Goal: Task Accomplishment & Management: Complete application form

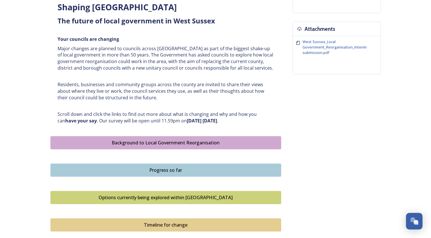
scroll to position [211, 0]
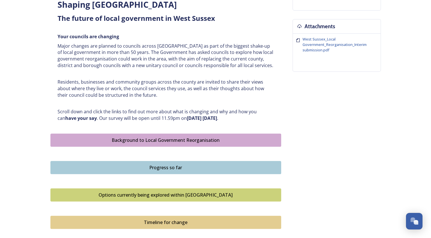
click at [137, 139] on div "Background to Local Government Reorganisation" at bounding box center [166, 139] width 225 height 7
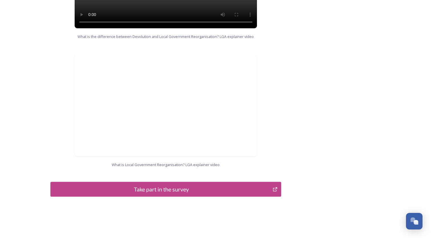
scroll to position [570, 0]
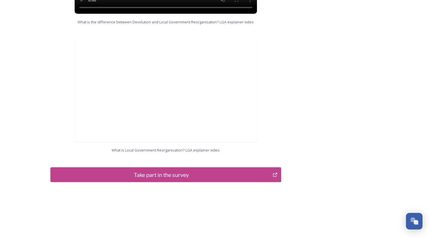
click at [209, 170] on div "Take part in the survey" at bounding box center [162, 174] width 216 height 9
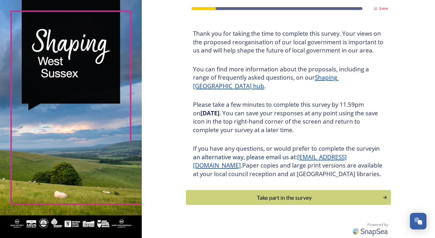
scroll to position [36, 0]
click at [248, 196] on div "Take part in the survey" at bounding box center [284, 197] width 193 height 9
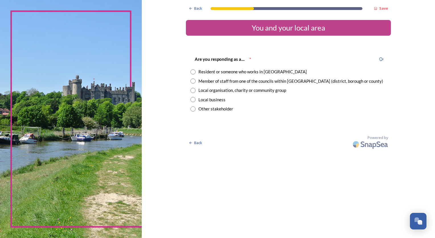
click at [194, 90] on input "radio" at bounding box center [193, 90] width 5 height 5
radio input "true"
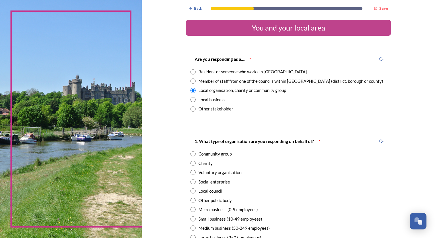
click at [188, 163] on div "1. What type of organisation are you responding on behalf of? * Community group…" at bounding box center [288, 193] width 205 height 123
click at [193, 163] on input "radio" at bounding box center [193, 162] width 5 height 5
radio input "true"
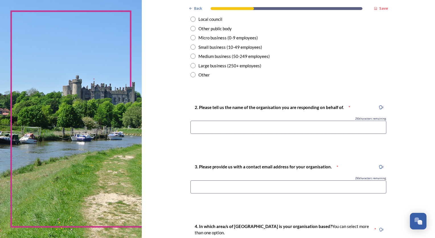
scroll to position [173, 0]
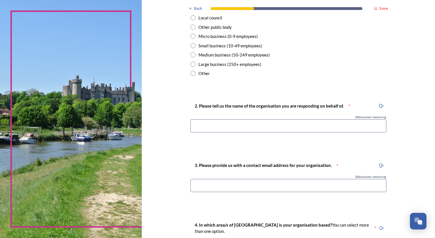
click at [343, 129] on input at bounding box center [289, 125] width 196 height 13
type input "Ashenground [GEOGRAPHIC_DATA]"
click at [311, 184] on input at bounding box center [289, 185] width 196 height 13
type input "[EMAIL_ADDRESS][DOMAIN_NAME]"
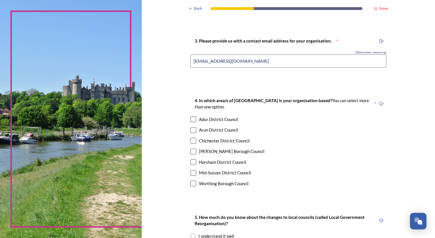
click at [191, 172] on input "checkbox" at bounding box center [194, 173] width 6 height 6
checkbox input "true"
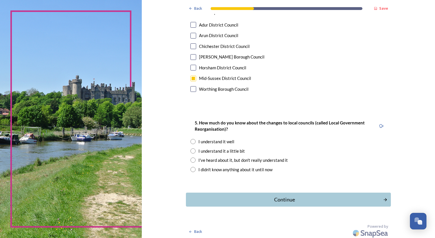
scroll to position [393, 0]
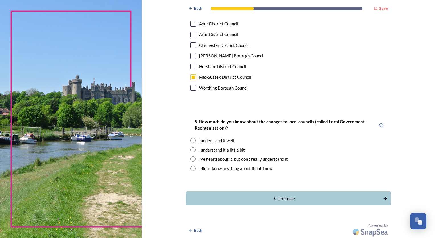
click at [192, 149] on input "radio" at bounding box center [193, 149] width 5 height 5
radio input "true"
click at [266, 194] on div "Continue" at bounding box center [284, 198] width 193 height 8
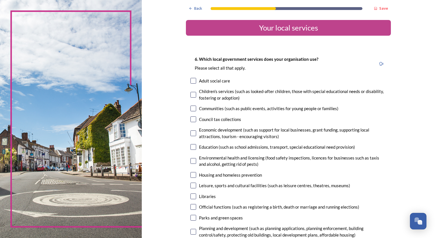
click at [191, 109] on input "checkbox" at bounding box center [194, 108] width 6 height 6
checkbox input "true"
click at [192, 161] on input "checkbox" at bounding box center [194, 161] width 6 height 6
checkbox input "true"
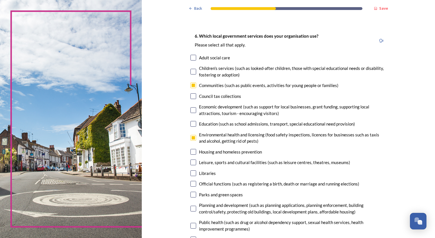
scroll to position [20, 0]
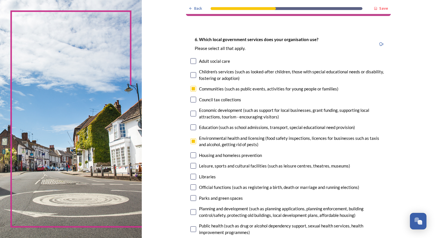
click at [193, 112] on input "checkbox" at bounding box center [194, 114] width 6 height 6
checkbox input "true"
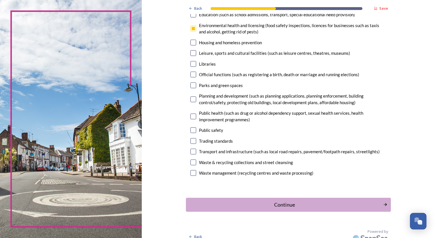
scroll to position [137, 0]
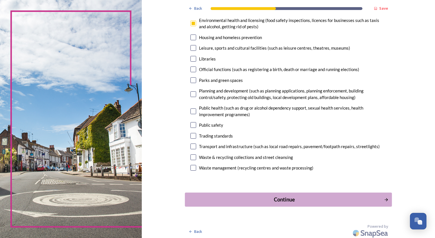
click at [343, 200] on div "Continue" at bounding box center [284, 199] width 193 height 8
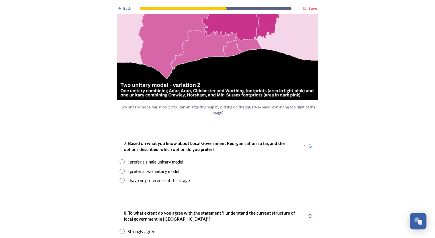
scroll to position [660, 0]
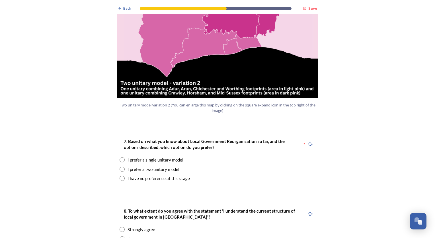
click at [121, 166] on input "radio" at bounding box center [122, 168] width 5 height 5
radio input "true"
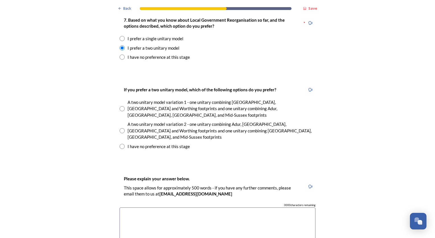
scroll to position [783, 0]
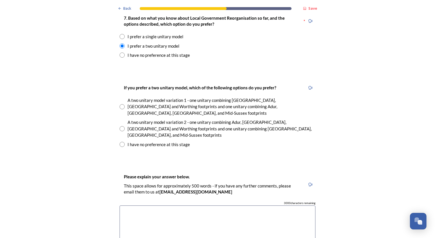
click at [120, 126] on input "radio" at bounding box center [122, 128] width 5 height 5
radio input "true"
click at [192, 205] on textarea at bounding box center [218, 237] width 196 height 64
type textarea "H"
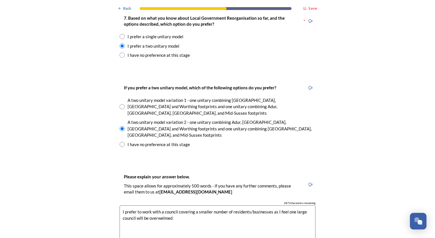
click at [164, 205] on textarea "I prefer to work with a council covering a smaller number of residents/business…" at bounding box center [218, 237] width 196 height 64
click at [158, 205] on textarea "I prefer to work with a council covering a smaller number of residents/business…" at bounding box center [218, 237] width 196 height 64
click at [173, 205] on textarea "I prefer to work with a council covering a smaller number of residents/business…" at bounding box center [218, 237] width 196 height 64
click at [164, 205] on textarea "I prefer to work with a council covering a smaller number of residents/business…" at bounding box center [218, 237] width 196 height 64
click at [142, 205] on textarea "I prefer to work with a council covering a smaller number of residents/business…" at bounding box center [218, 237] width 196 height 64
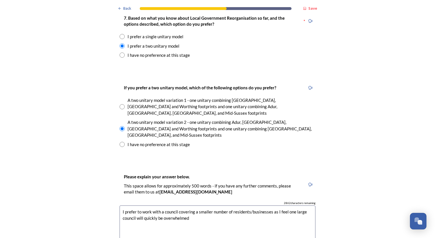
click at [191, 205] on textarea "I prefer to work with a council covering a smaller number of residents/business…" at bounding box center [218, 237] width 196 height 64
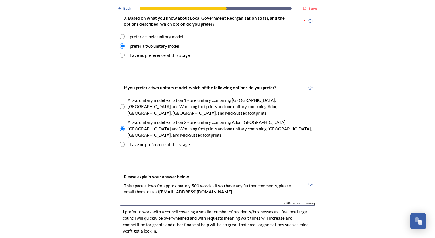
click at [287, 205] on textarea "I prefer to work with a council covering a smaller number of residents/business…" at bounding box center [218, 237] width 196 height 64
click at [276, 205] on textarea "I prefer to work with a council covering a smaller number of residents/business…" at bounding box center [218, 237] width 196 height 64
click at [311, 205] on textarea "I prefer to work with a council covering a smaller number of residents/business…" at bounding box center [218, 237] width 196 height 64
click at [297, 205] on textarea "I prefer to work with a council covering a smaller number of residents/business…" at bounding box center [218, 237] width 196 height 64
click at [273, 205] on textarea "I prefer to work with a council covering a smaller number of residents/business…" at bounding box center [218, 237] width 196 height 64
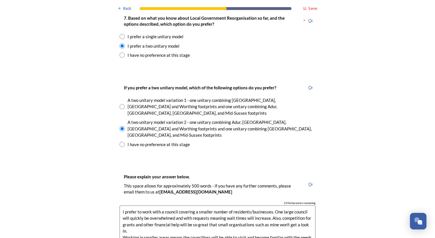
click at [273, 205] on textarea "I prefer to work with a council covering a smaller number of residents/business…" at bounding box center [218, 237] width 196 height 64
click at [282, 211] on textarea "I prefer to work with a council covering a smaller number of residents/business…" at bounding box center [218, 237] width 196 height 64
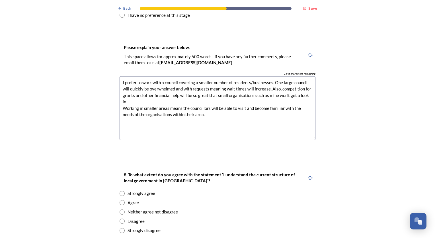
scroll to position [957, 0]
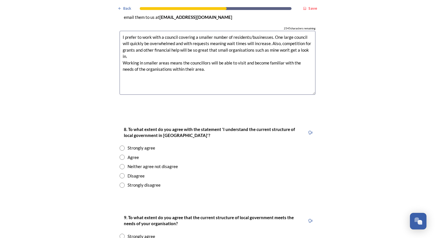
type textarea "I prefer to work with a council covering a smaller number of residents/business…"
drag, startPoint x: 119, startPoint y: 137, endPoint x: 216, endPoint y: 151, distance: 97.7
drag, startPoint x: 216, startPoint y: 151, endPoint x: 119, endPoint y: 134, distance: 98.9
drag, startPoint x: 119, startPoint y: 134, endPoint x: 175, endPoint y: 152, distance: 58.8
drag, startPoint x: 175, startPoint y: 152, endPoint x: 119, endPoint y: 137, distance: 57.2
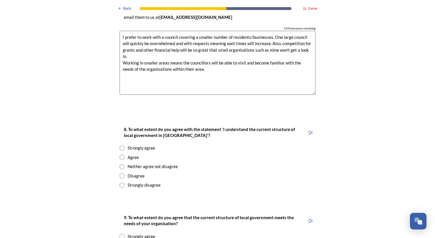
drag, startPoint x: 119, startPoint y: 137, endPoint x: 292, endPoint y: 100, distance: 176.4
drag, startPoint x: 292, startPoint y: 100, endPoint x: 174, endPoint y: 101, distance: 118.2
drag, startPoint x: 174, startPoint y: 101, endPoint x: 146, endPoint y: 104, distance: 27.2
drag, startPoint x: 146, startPoint y: 104, endPoint x: 187, endPoint y: 76, distance: 49.2
click at [187, 76] on div "Back Save Prioritising future services As explained on our Shaping [GEOGRAPHIC_…" at bounding box center [217, 31] width 205 height 1976
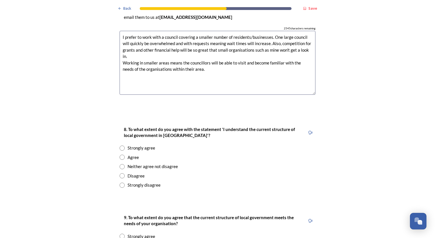
click at [290, 48] on textarea "I prefer to work with a council covering a smaller number of residents/business…" at bounding box center [218, 63] width 196 height 64
click at [120, 164] on input "radio" at bounding box center [122, 166] width 5 height 5
radio input "true"
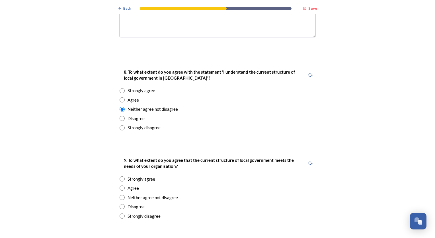
scroll to position [1016, 0]
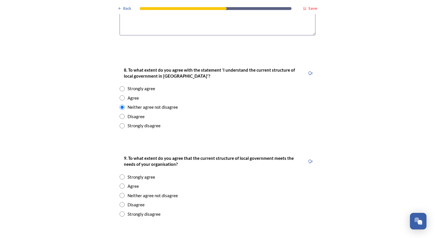
drag, startPoint x: 120, startPoint y: 147, endPoint x: 129, endPoint y: 152, distance: 10.0
click at [129, 152] on div "9. To what extent do you agree that the current structure of local government m…" at bounding box center [217, 186] width 205 height 74
click at [120, 174] on input "radio" at bounding box center [122, 176] width 5 height 5
radio input "true"
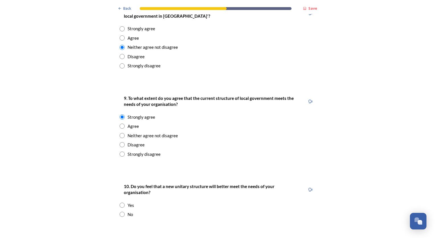
scroll to position [1078, 0]
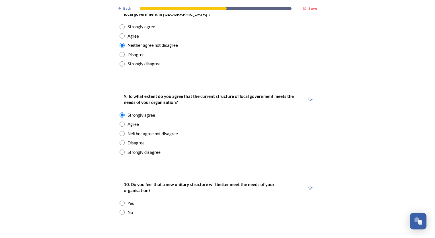
click at [120, 209] on input "radio" at bounding box center [122, 211] width 5 height 5
radio input "true"
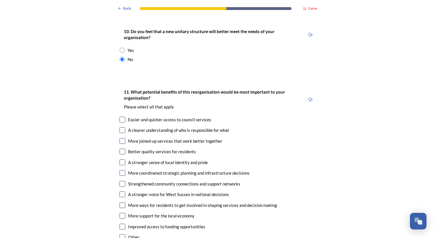
scroll to position [1235, 0]
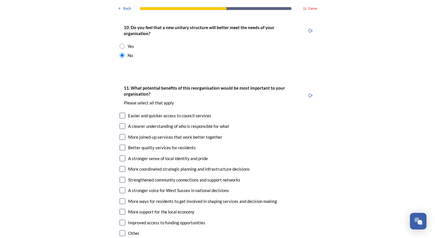
click at [120, 113] on input "checkbox" at bounding box center [123, 116] width 6 height 6
checkbox input "true"
drag, startPoint x: 121, startPoint y: 91, endPoint x: 231, endPoint y: 81, distance: 111.2
drag, startPoint x: 231, startPoint y: 81, endPoint x: 123, endPoint y: 91, distance: 108.7
drag, startPoint x: 123, startPoint y: 91, endPoint x: 121, endPoint y: 80, distance: 10.6
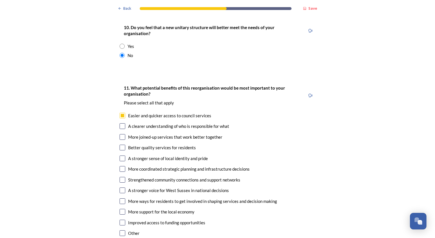
drag, startPoint x: 121, startPoint y: 80, endPoint x: 164, endPoint y: 71, distance: 44.5
drag, startPoint x: 164, startPoint y: 71, endPoint x: 120, endPoint y: 89, distance: 47.8
click at [120, 123] on input "checkbox" at bounding box center [123, 126] width 6 height 6
checkbox input "true"
click at [121, 134] on input "checkbox" at bounding box center [123, 137] width 6 height 6
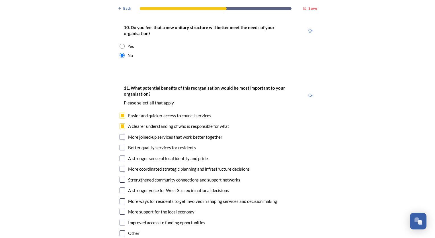
checkbox input "true"
click at [120, 144] on input "checkbox" at bounding box center [123, 147] width 6 height 6
checkbox input "true"
click at [120, 155] on input "checkbox" at bounding box center [123, 158] width 6 height 6
checkbox input "true"
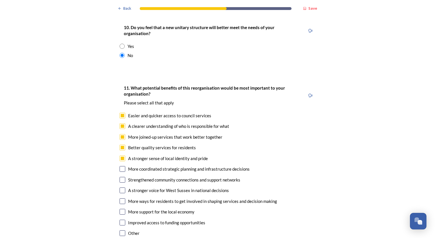
click at [121, 166] on input "checkbox" at bounding box center [123, 169] width 6 height 6
checkbox input "true"
click at [120, 177] on input "checkbox" at bounding box center [123, 180] width 6 height 6
checkbox input "true"
click at [121, 198] on input "checkbox" at bounding box center [123, 201] width 6 height 6
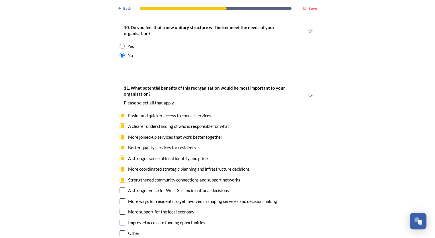
checkbox input "true"
click at [121, 209] on input "checkbox" at bounding box center [123, 212] width 6 height 6
checkbox input "true"
click at [120, 219] on input "checkbox" at bounding box center [123, 222] width 6 height 6
checkbox input "true"
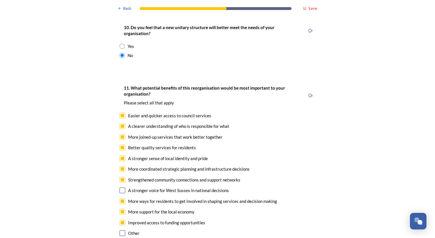
click at [121, 187] on input "checkbox" at bounding box center [123, 190] width 6 height 6
checkbox input "true"
click at [120, 113] on input "checkbox" at bounding box center [123, 116] width 6 height 6
checkbox input "false"
click at [121, 187] on input "checkbox" at bounding box center [123, 190] width 6 height 6
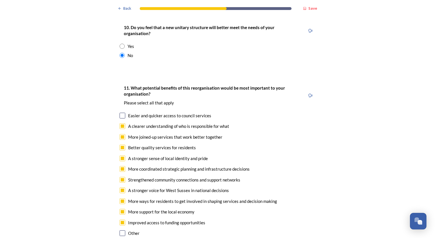
checkbox input "false"
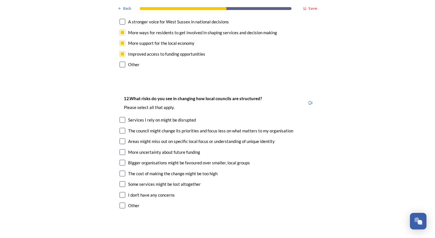
scroll to position [1413, 0]
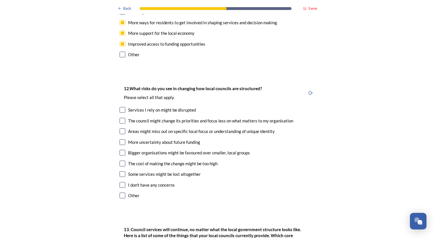
click at [121, 118] on input "checkbox" at bounding box center [123, 121] width 6 height 6
checkbox input "true"
click at [121, 139] on input "checkbox" at bounding box center [123, 142] width 6 height 6
checkbox input "true"
click at [121, 150] on input "checkbox" at bounding box center [123, 153] width 6 height 6
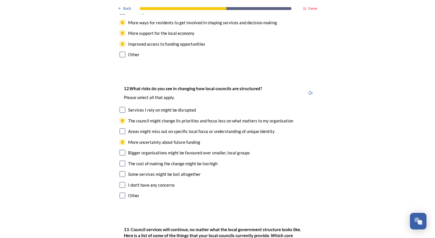
checkbox input "true"
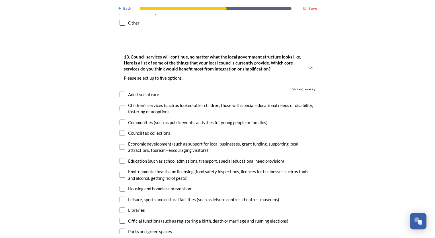
scroll to position [1588, 0]
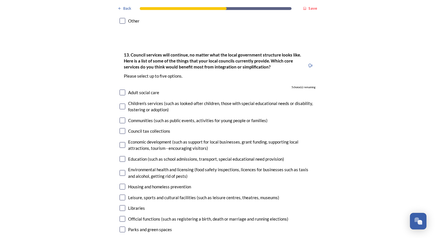
click at [121, 183] on input "checkbox" at bounding box center [123, 186] width 6 height 6
checkbox input "true"
click at [120, 226] on input "checkbox" at bounding box center [123, 229] width 6 height 6
checkbox input "true"
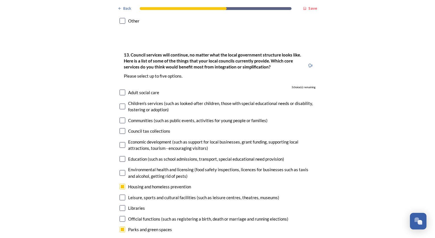
checkbox input "true"
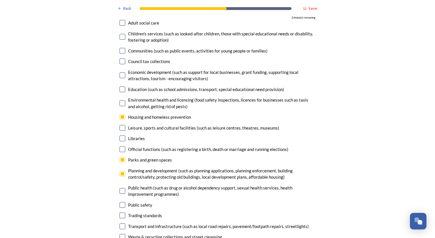
scroll to position [1663, 0]
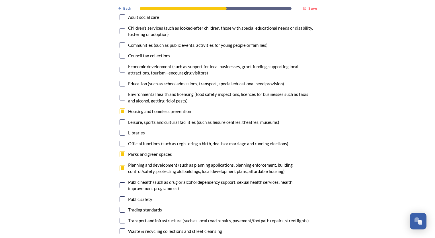
click at [120, 207] on input "checkbox" at bounding box center [123, 210] width 6 height 6
checkbox input "true"
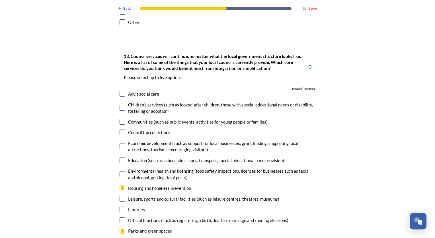
scroll to position [1584, 0]
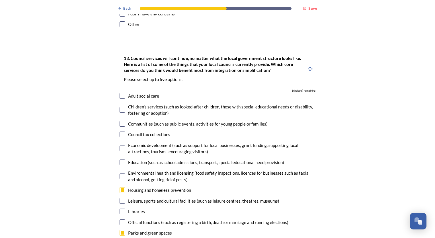
click at [121, 173] on input "checkbox" at bounding box center [123, 176] width 6 height 6
checkbox input "true"
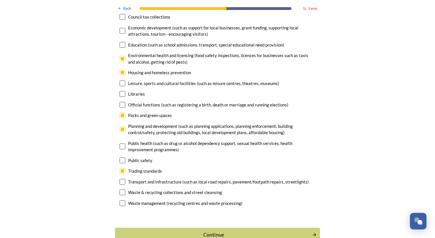
scroll to position [1702, 0]
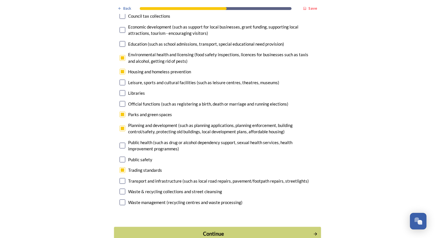
click at [276, 230] on div "Continue" at bounding box center [213, 234] width 193 height 8
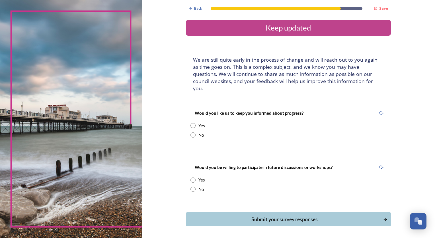
click at [191, 123] on input "radio" at bounding box center [193, 125] width 5 height 5
radio input "true"
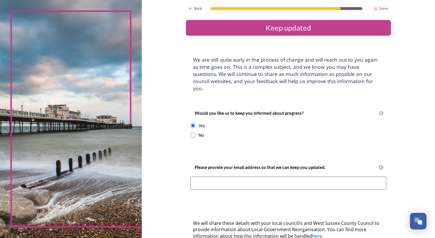
click at [282, 176] on input at bounding box center [289, 182] width 196 height 13
type input "[EMAIL_ADDRESS][DOMAIN_NAME]"
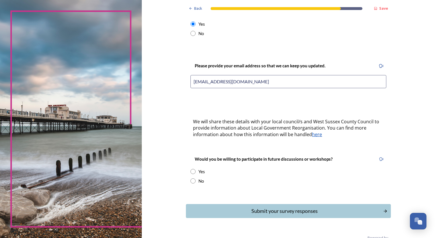
scroll to position [107, 0]
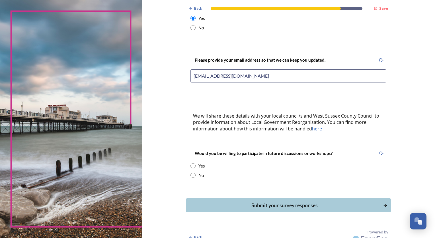
click at [191, 172] on input "radio" at bounding box center [193, 174] width 5 height 5
radio input "true"
click at [264, 201] on div "Submit your survey responses" at bounding box center [284, 205] width 193 height 8
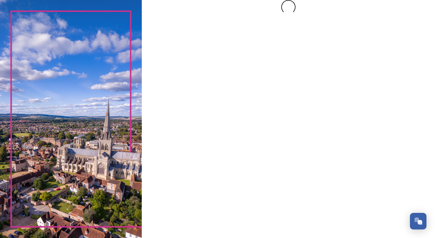
scroll to position [0, 0]
